Goal: Task Accomplishment & Management: Manage account settings

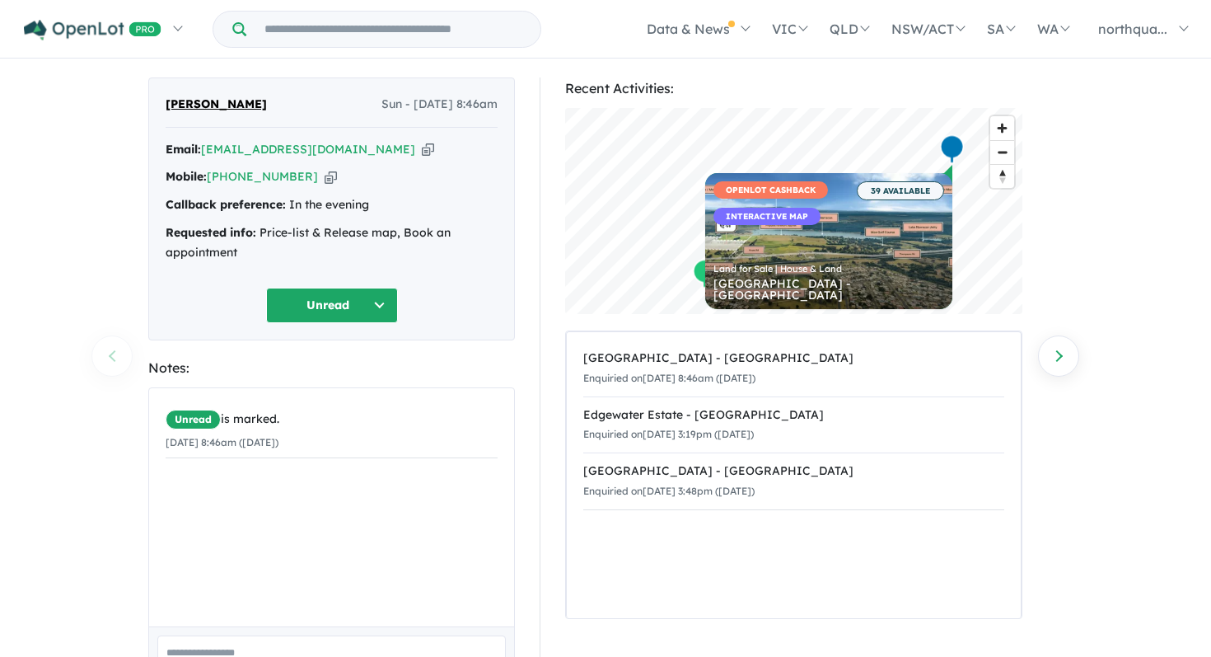
scroll to position [38, 0]
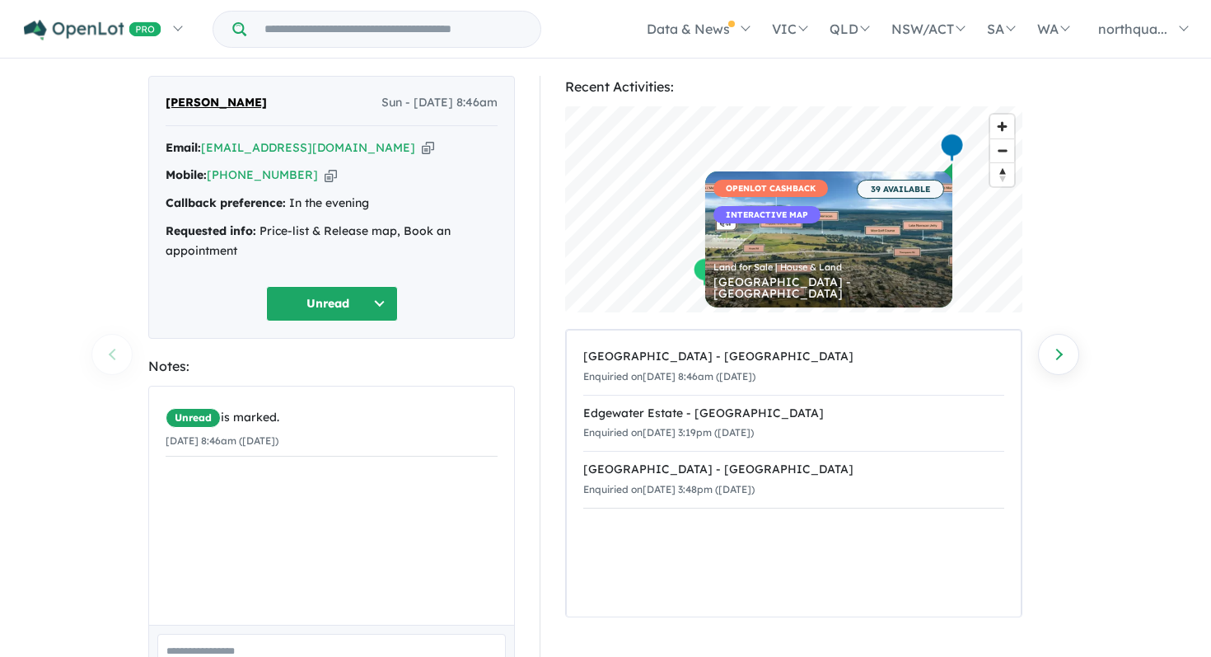
click at [422, 148] on icon "button" at bounding box center [428, 147] width 12 height 17
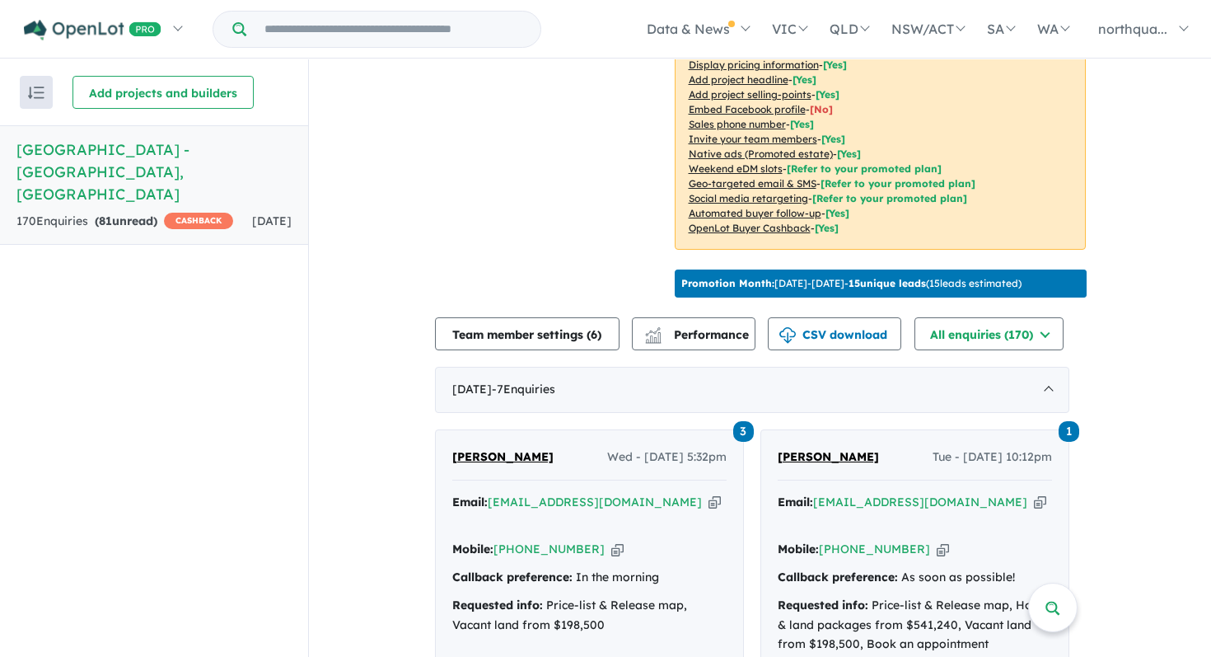
scroll to position [350, 0]
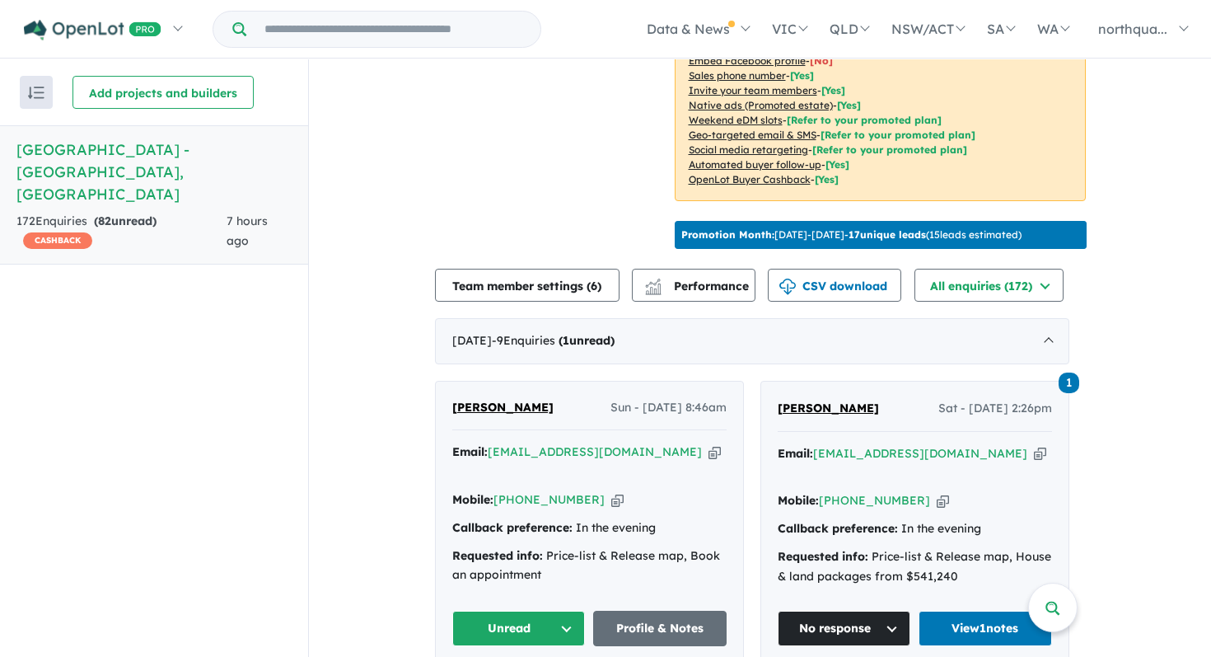
scroll to position [639, 0]
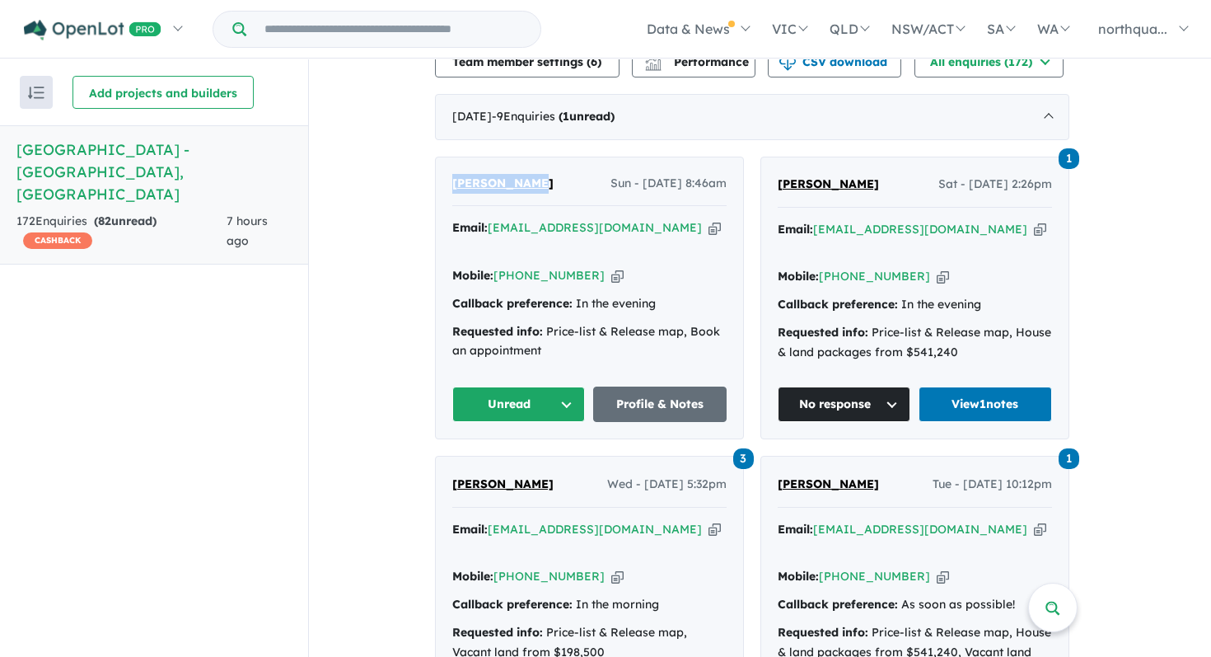
drag, startPoint x: 555, startPoint y: 177, endPoint x: 442, endPoint y: 180, distance: 112.9
click at [442, 180] on div "Saman Gamage Sun - 17/08/2025, 8:46am Email: s_gamage@hotmail.com Copied! Mobil…" at bounding box center [589, 298] width 307 height 282
copy span "[PERSON_NAME]"
click at [709, 224] on icon "button" at bounding box center [715, 227] width 12 height 17
copy span "[PERSON_NAME]"
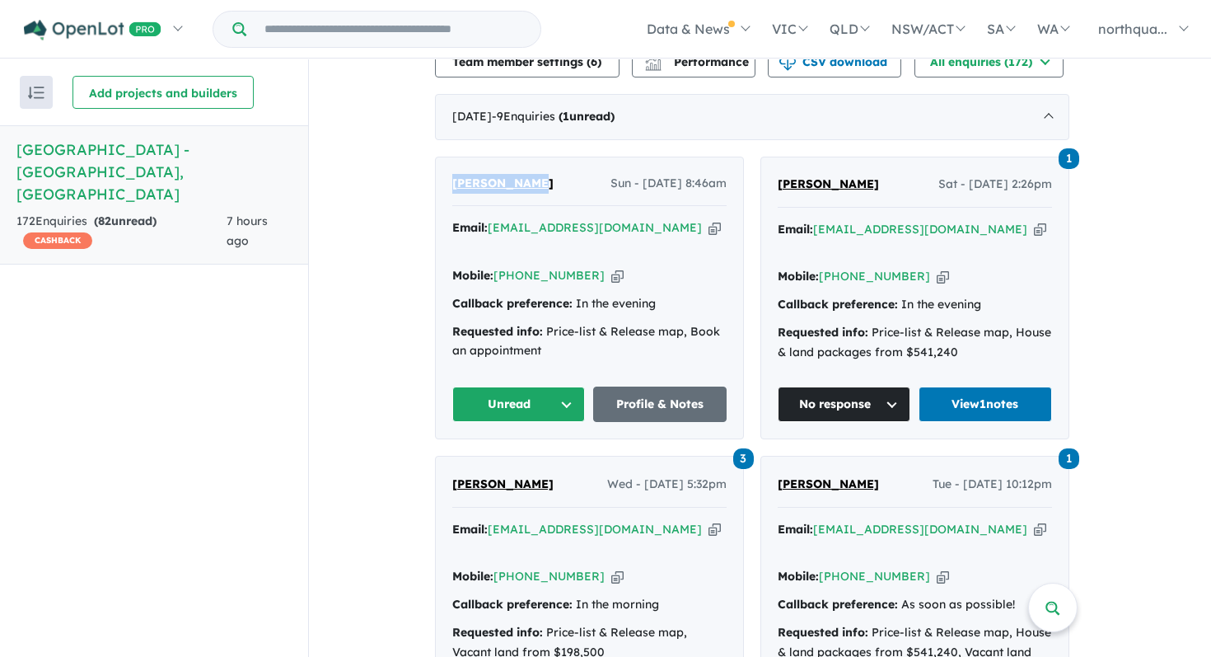
click at [611, 267] on icon "button" at bounding box center [617, 275] width 12 height 17
copy span "Saman Gamage"
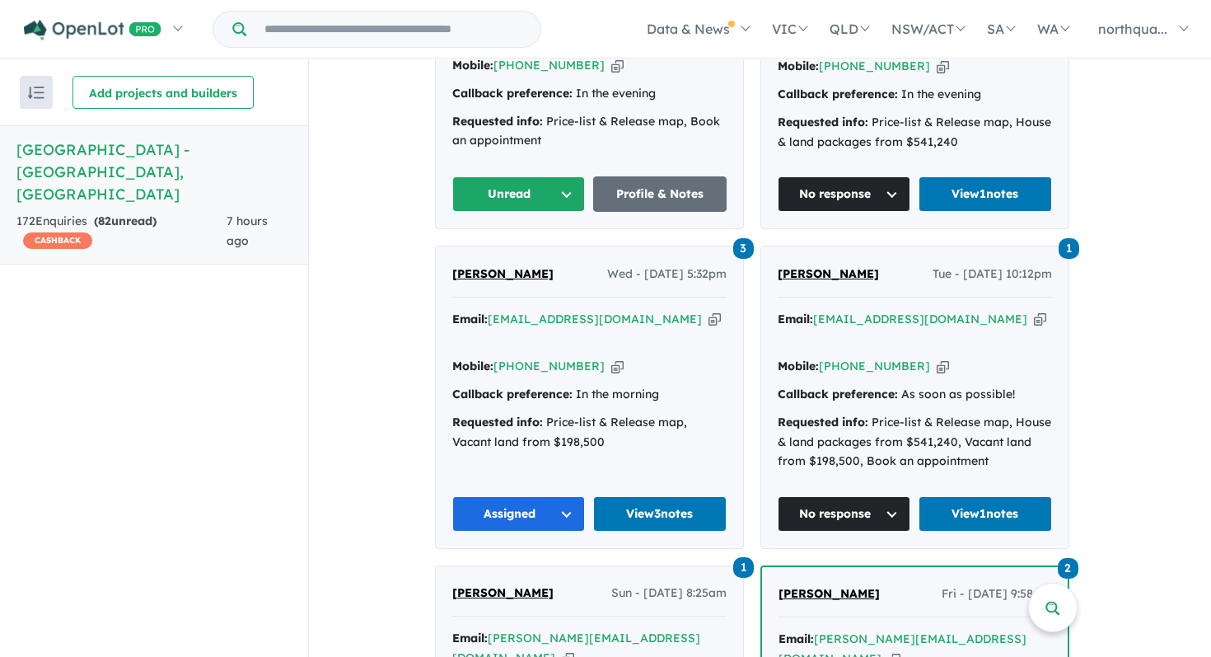
scroll to position [844, 0]
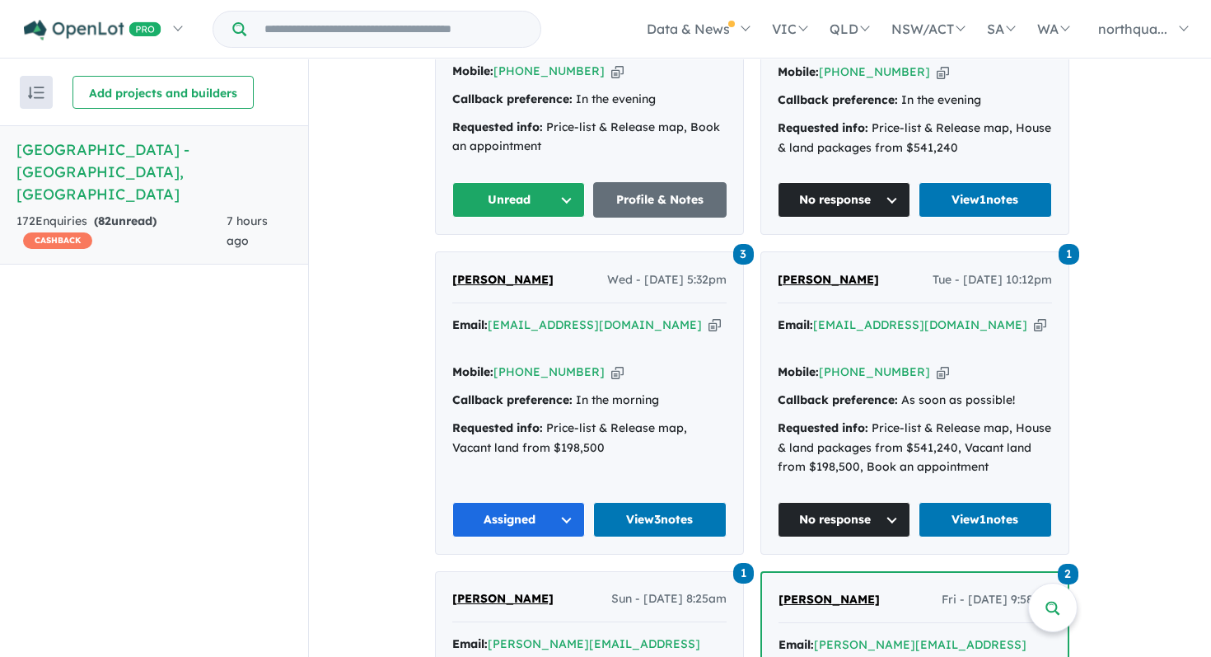
click at [559, 189] on button "Unread" at bounding box center [518, 199] width 133 height 35
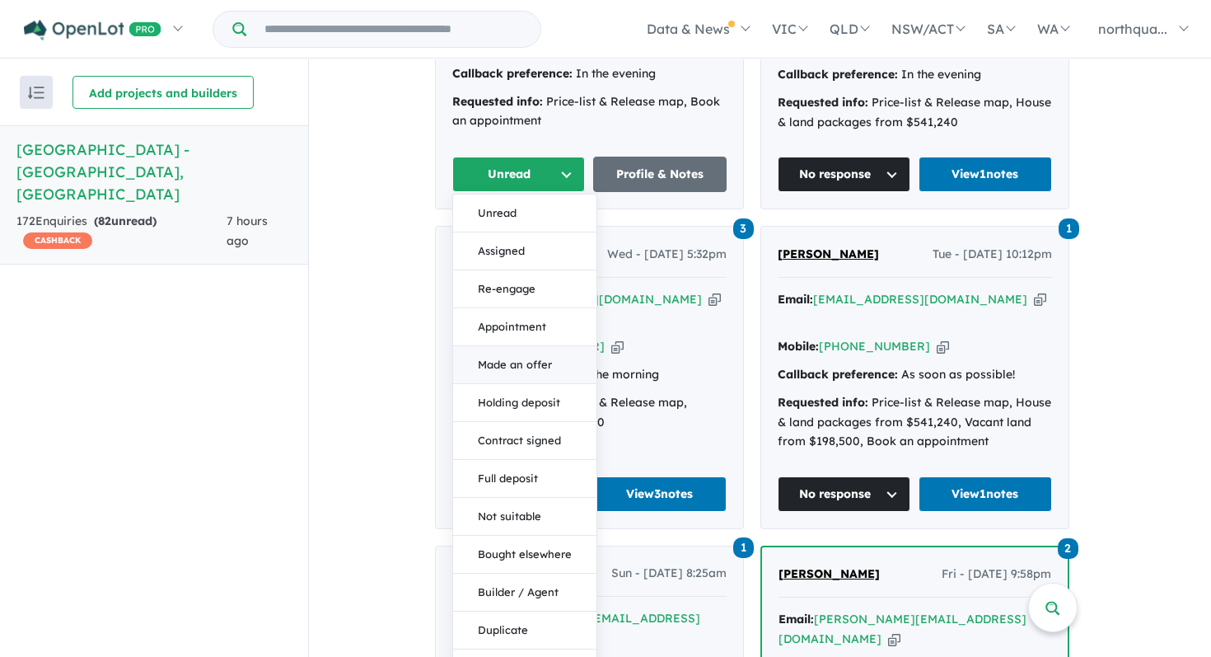
scroll to position [875, 0]
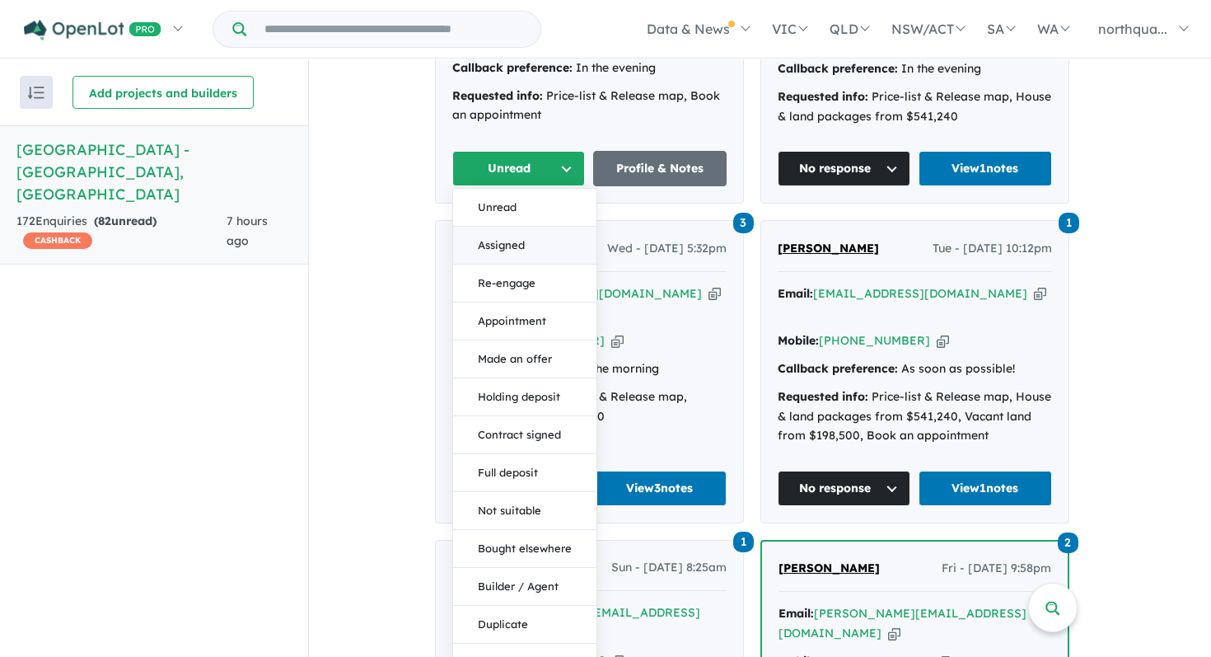
click at [521, 227] on button "Assigned" at bounding box center [524, 246] width 143 height 38
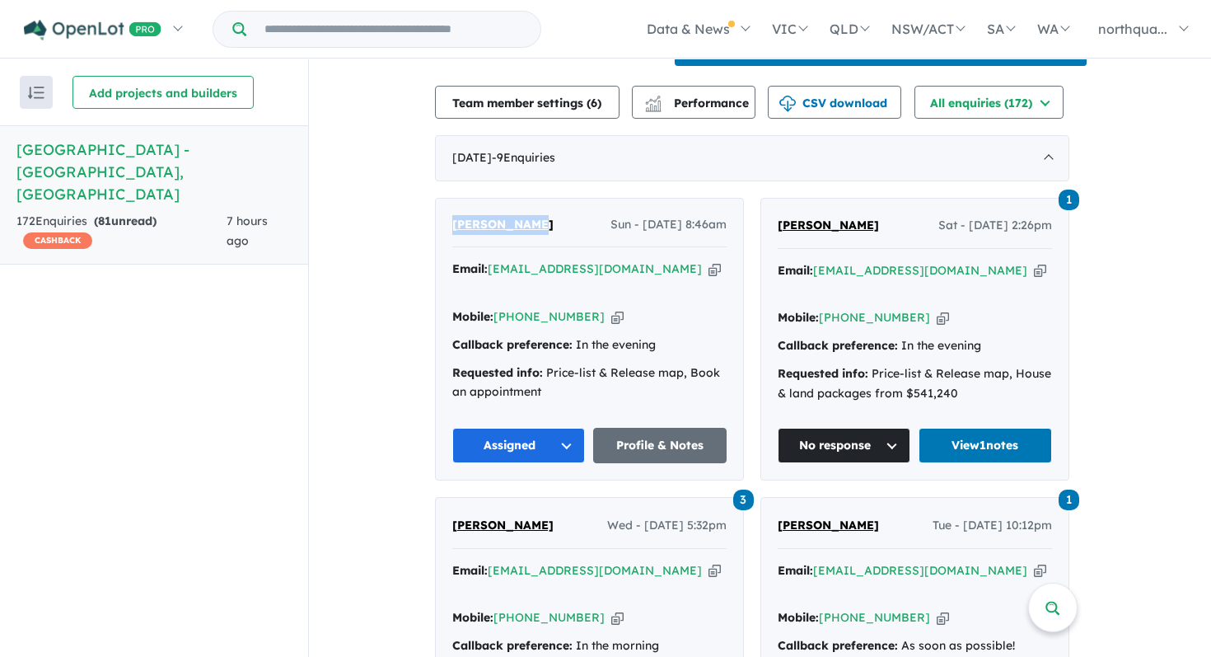
scroll to position [596, 0]
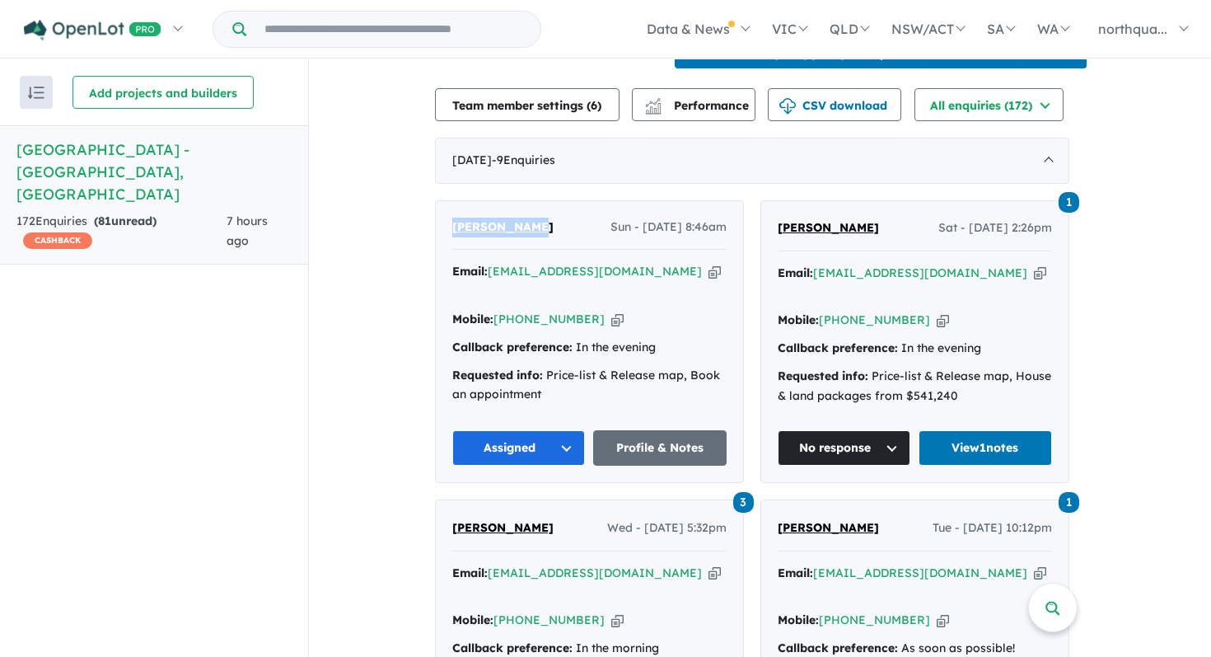
click at [1034, 268] on icon "button" at bounding box center [1040, 272] width 12 height 17
copy span "Saman Gamage"
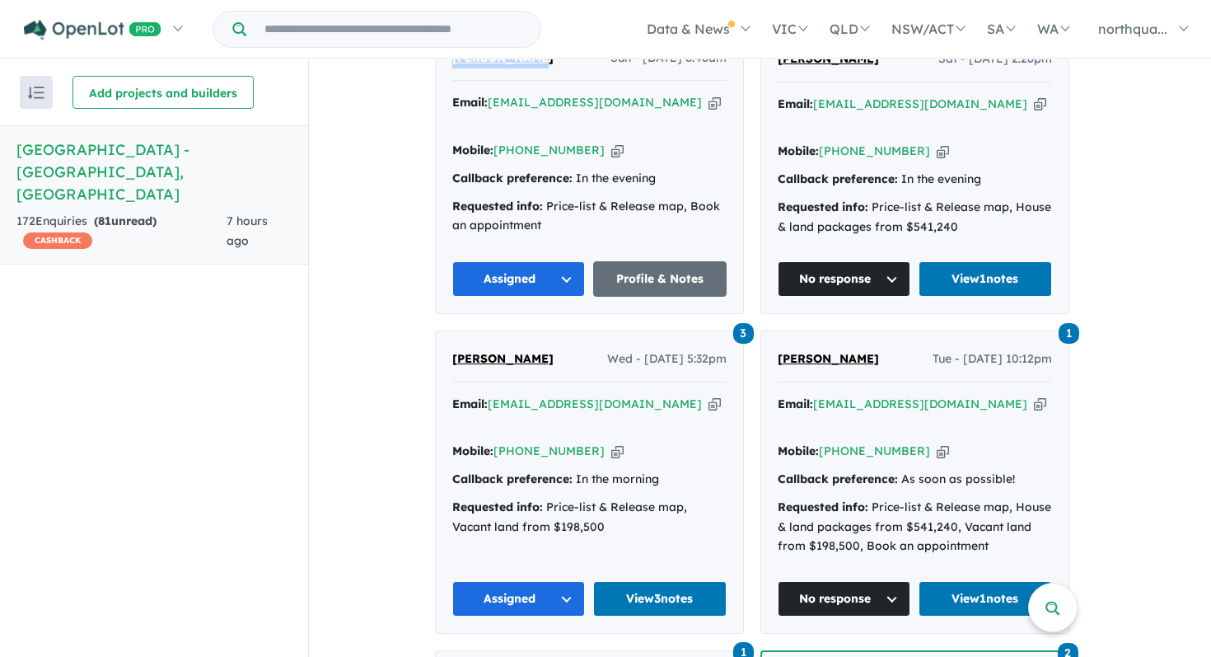
scroll to position [752, 0]
